Goal: Check status: Check status

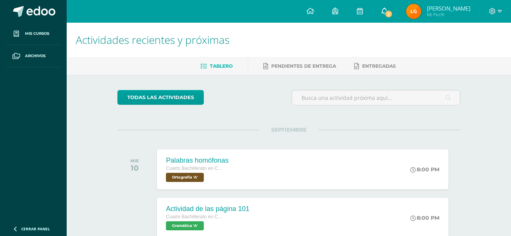
click at [393, 13] on span "2" at bounding box center [389, 14] width 8 height 8
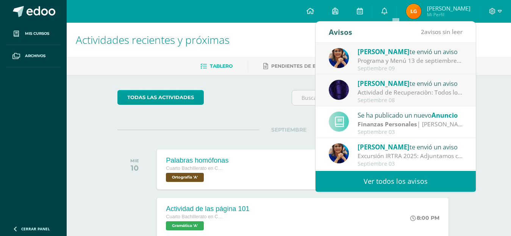
click at [447, 4] on span "Luis Enrique Mi Perfil" at bounding box center [438, 11] width 67 height 15
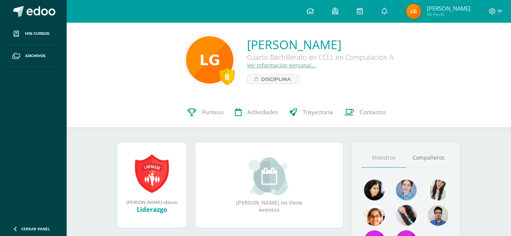
click at [437, 9] on span "Luis Enrique Mi Perfil" at bounding box center [438, 11] width 67 height 15
click at [199, 117] on link "Punteos" at bounding box center [205, 112] width 47 height 30
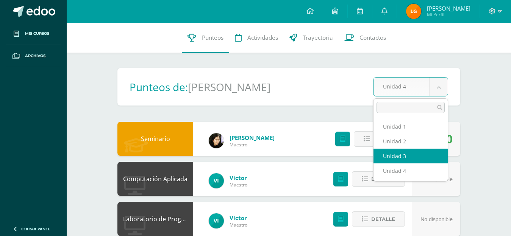
select select "Unidad 3"
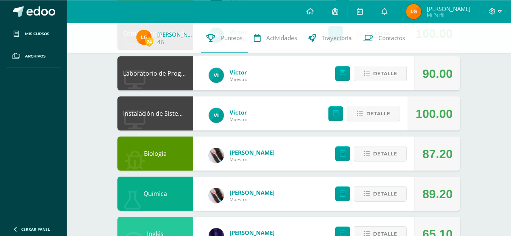
scroll to position [155, 0]
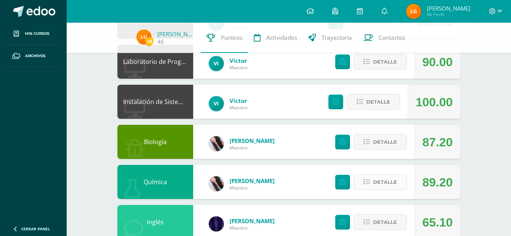
click at [381, 175] on span "Detalle" at bounding box center [385, 182] width 24 height 14
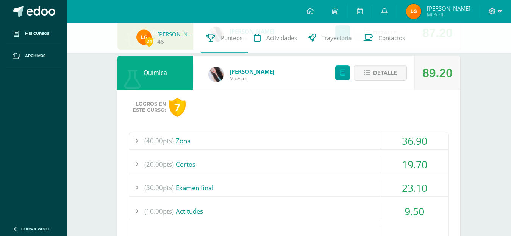
scroll to position [270, 0]
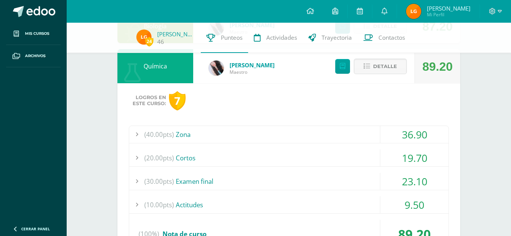
click at [170, 151] on span "(20.00pts)" at bounding box center [159, 158] width 30 height 17
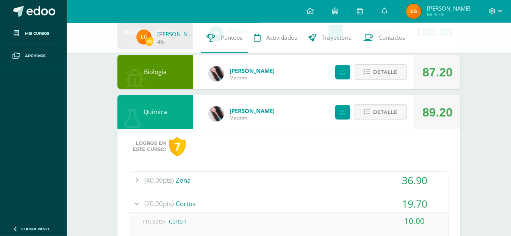
scroll to position [193, 0]
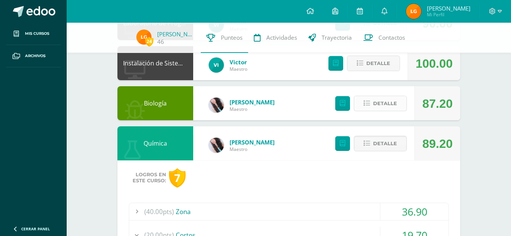
click at [389, 97] on span "Detalle" at bounding box center [385, 104] width 24 height 14
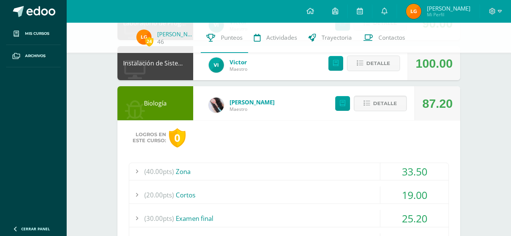
click at [185, 190] on div "(20.00pts) [GEOGRAPHIC_DATA]" at bounding box center [288, 195] width 319 height 17
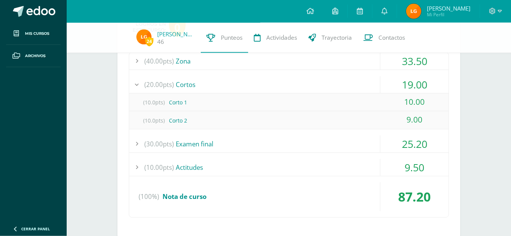
scroll to position [309, 0]
